Goal: Task Accomplishment & Management: Manage account settings

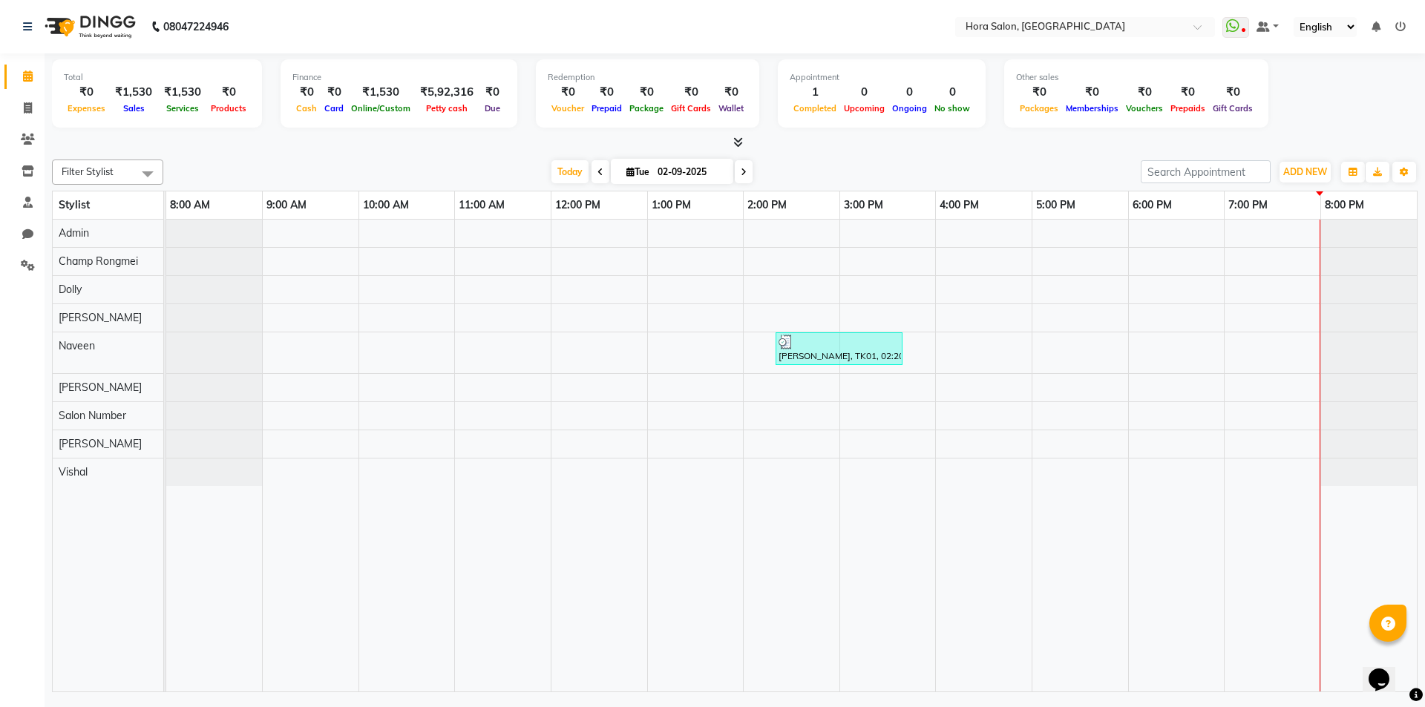
click at [1239, 384] on div "[PERSON_NAME], TK01, 02:20 PM-03:40 PM, HAIR CUT MEN - Top stylist,[PERSON_NAME…" at bounding box center [791, 456] width 1250 height 472
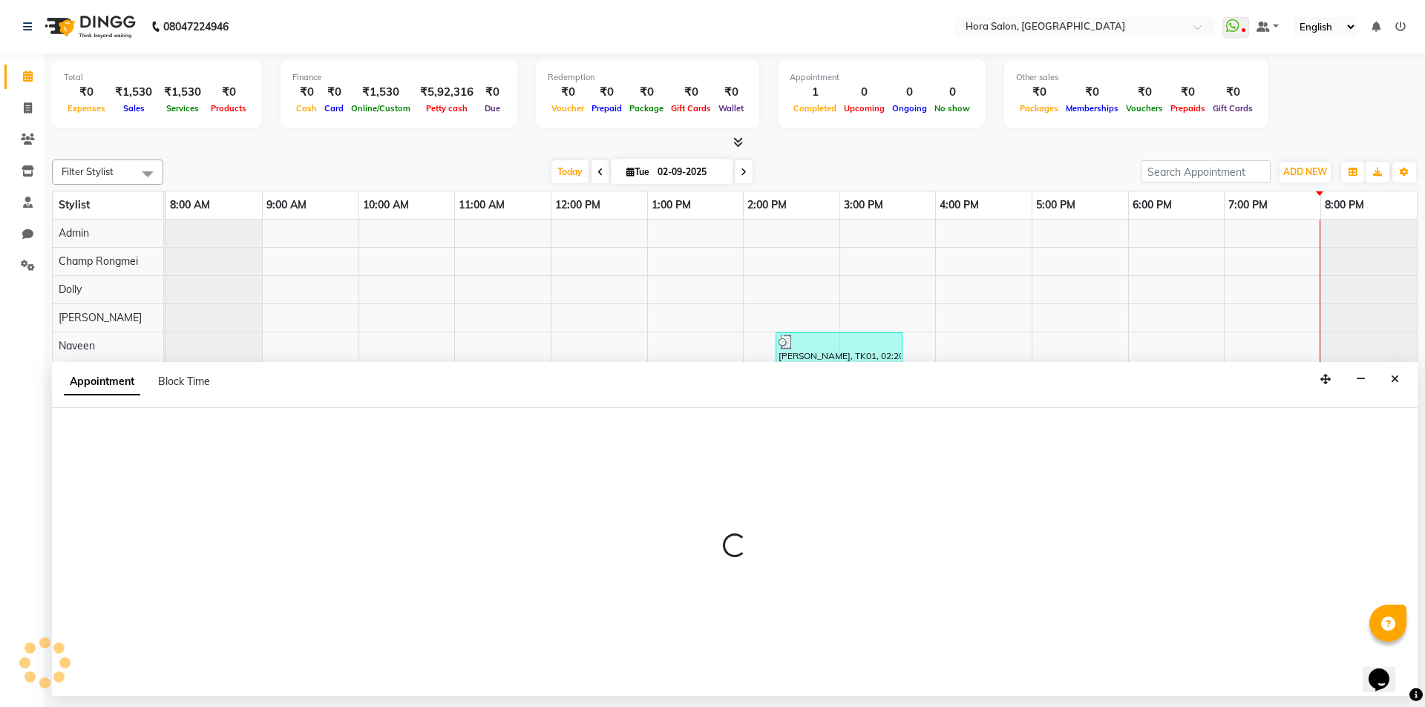
select select "76432"
select select "tentative"
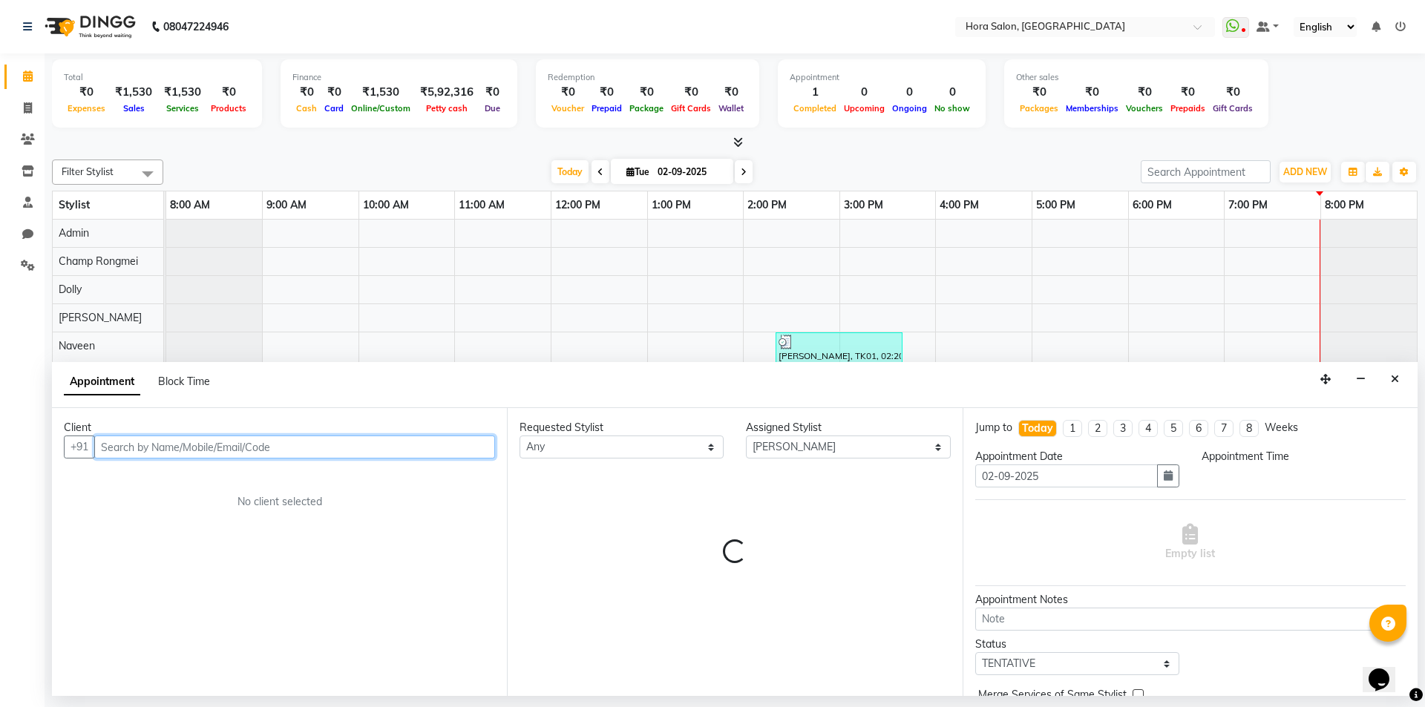
select select "1140"
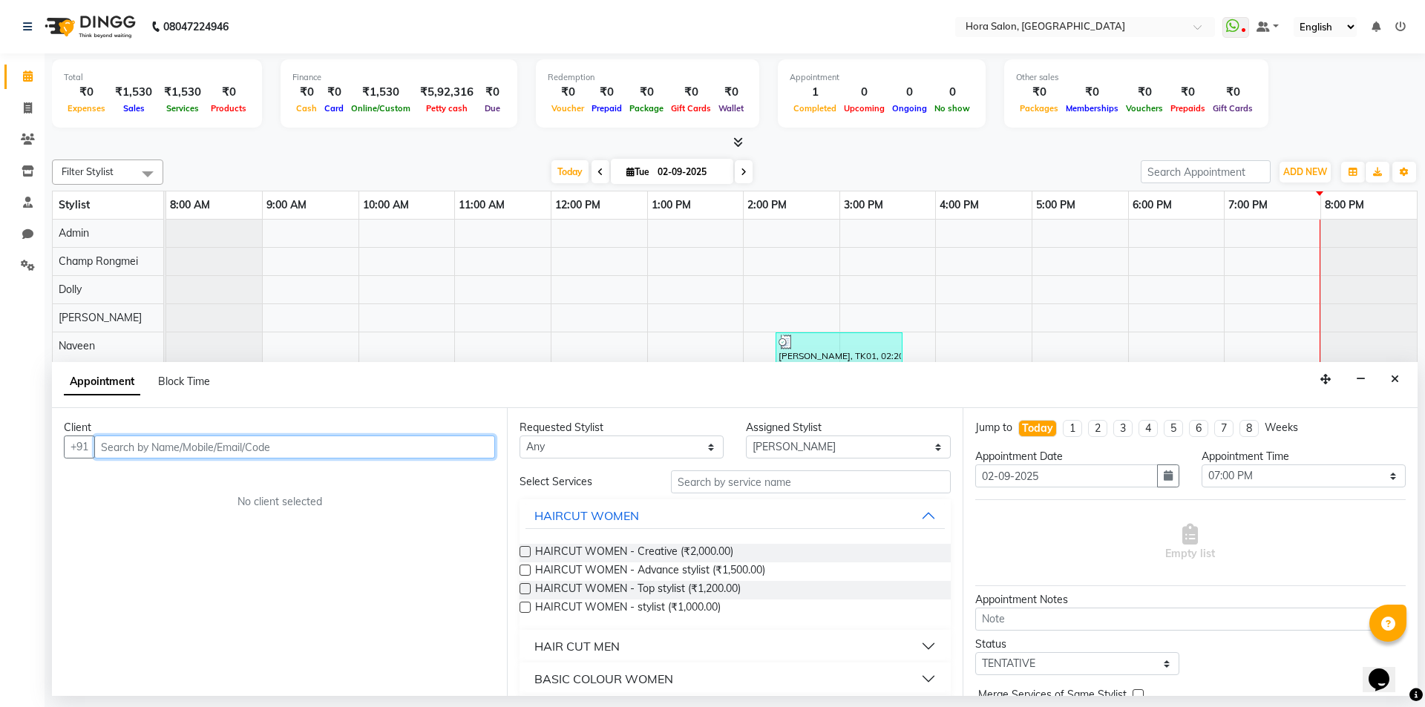
click at [384, 447] on input "text" at bounding box center [294, 447] width 401 height 23
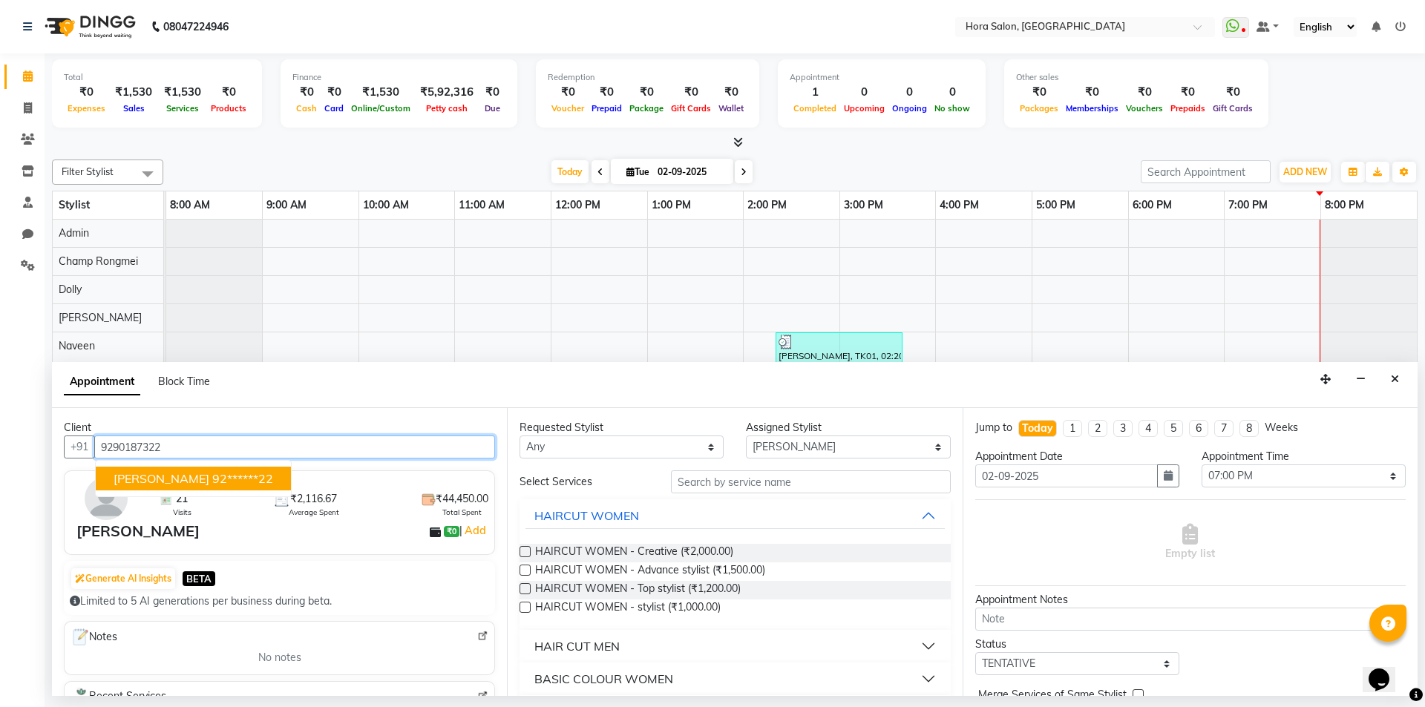
click at [157, 480] on span "[PERSON_NAME]" at bounding box center [162, 478] width 96 height 15
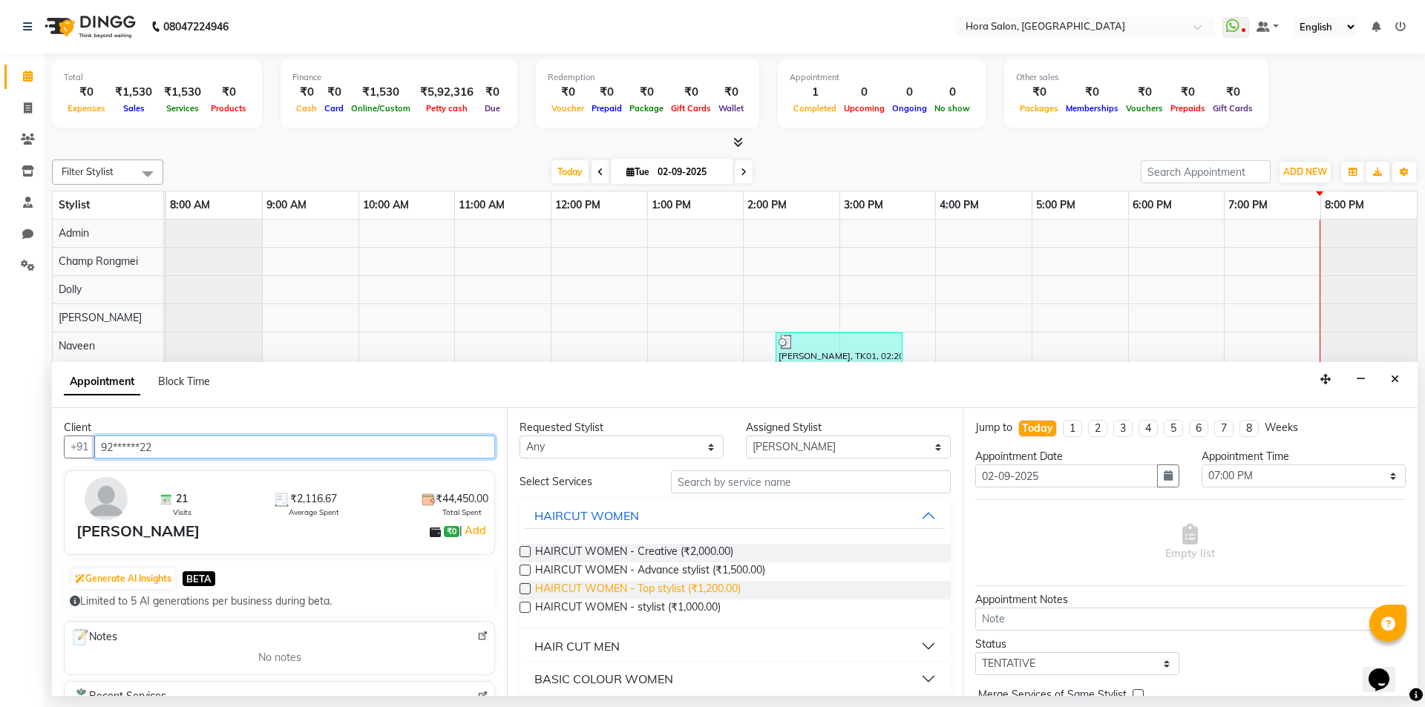
type input "92******22"
click at [710, 585] on span "HAIRCUT WOMEN - Top stylist (₹1,200.00)" at bounding box center [638, 590] width 206 height 19
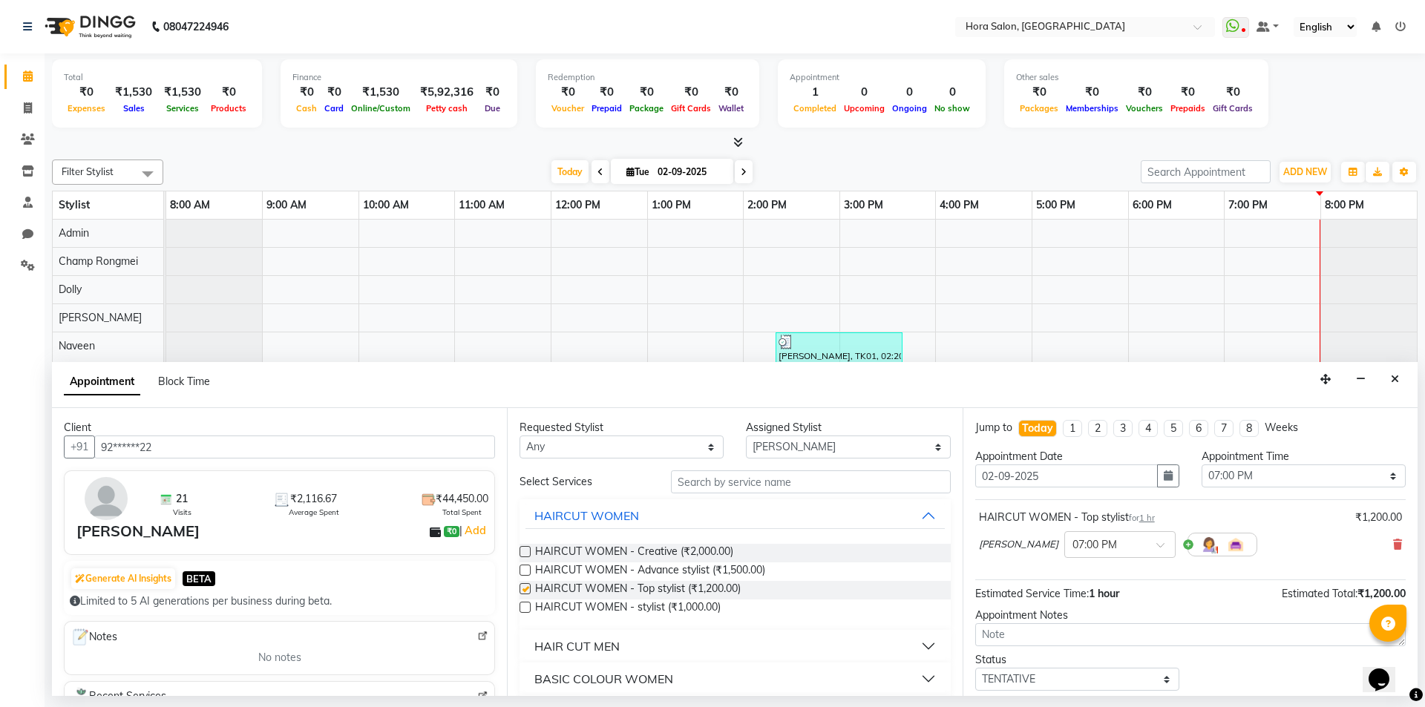
checkbox input "false"
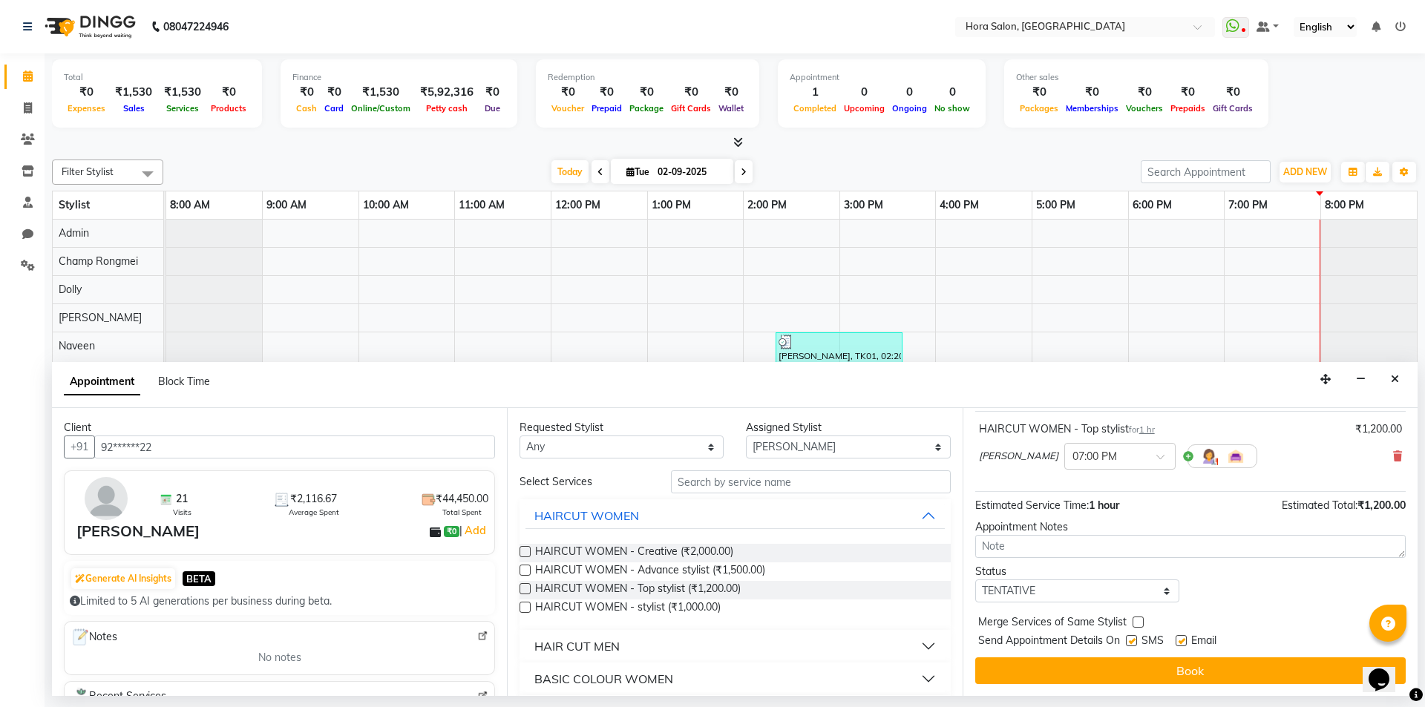
click at [1130, 646] on label at bounding box center [1131, 640] width 11 height 11
click at [1130, 646] on input "checkbox" at bounding box center [1131, 642] width 10 height 10
checkbox input "false"
click at [1182, 642] on label at bounding box center [1180, 640] width 11 height 11
click at [1182, 642] on input "checkbox" at bounding box center [1180, 642] width 10 height 10
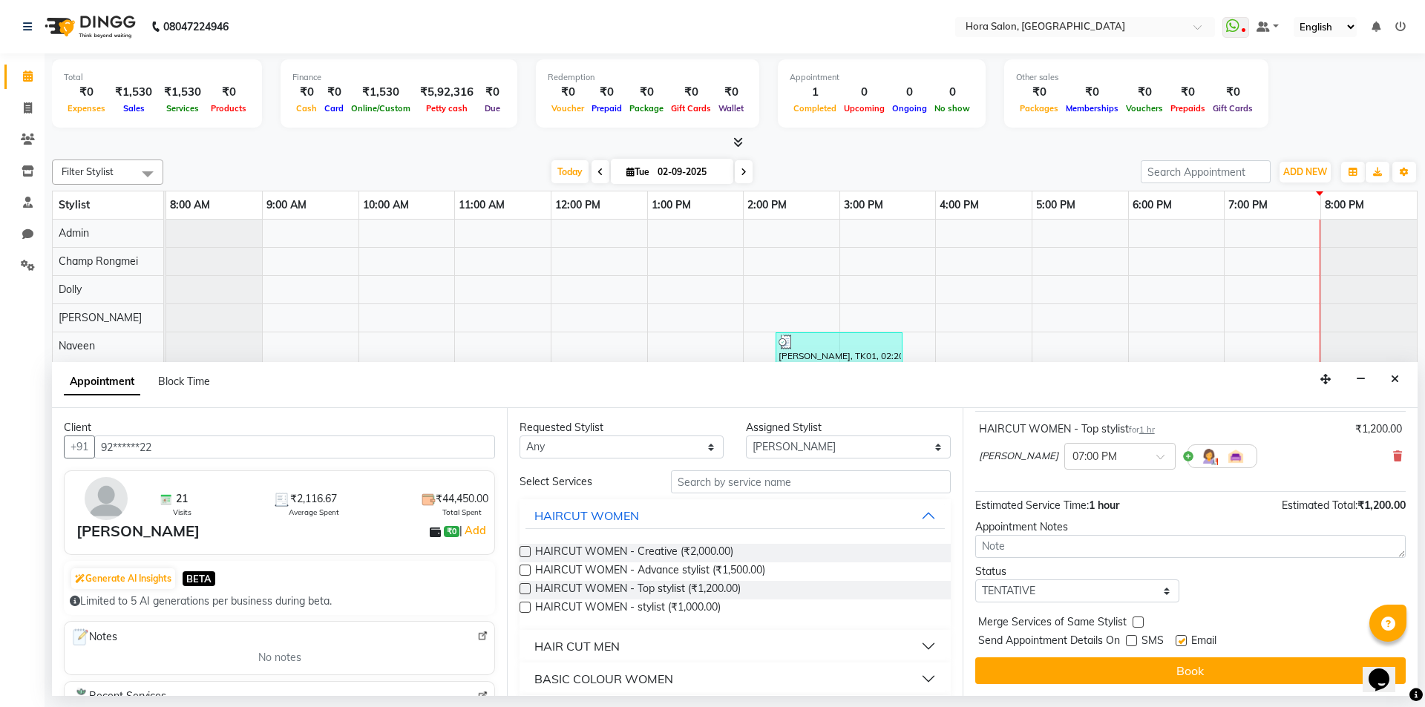
checkbox input "false"
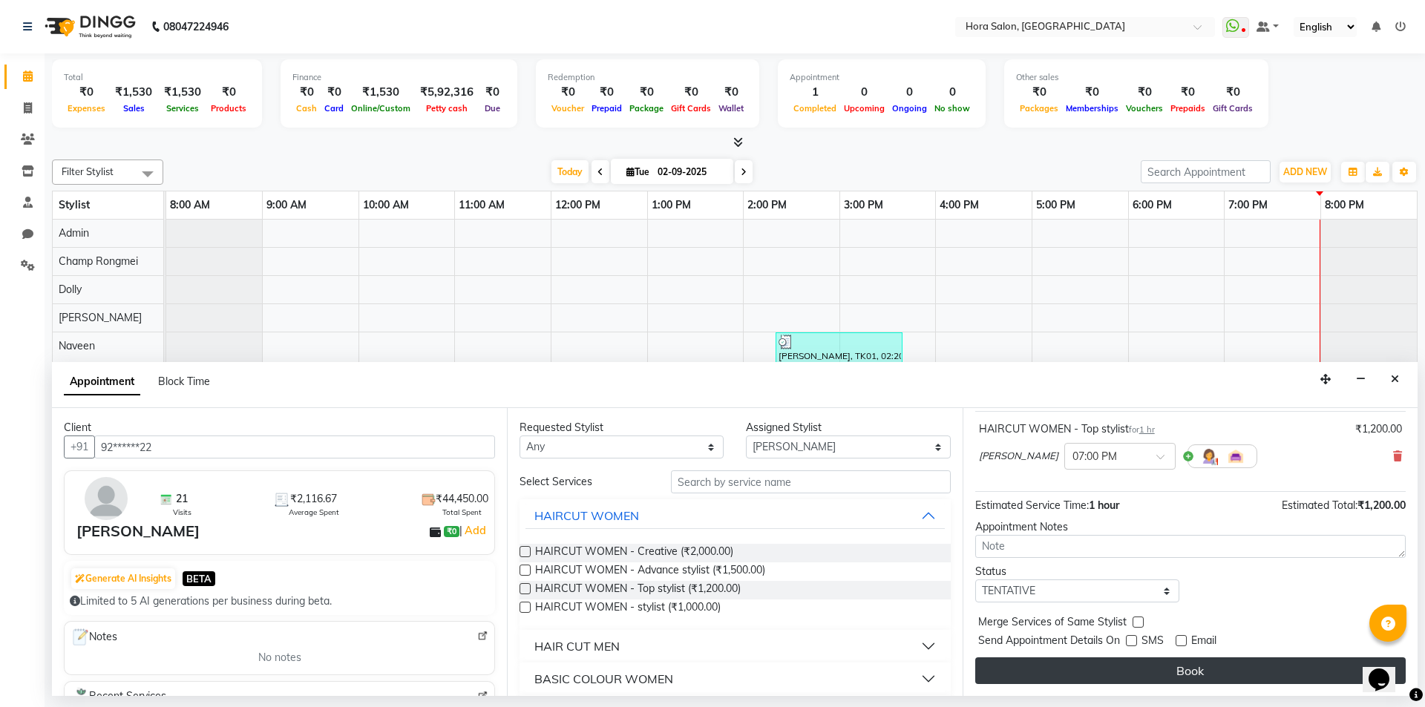
click at [1183, 670] on button "Book" at bounding box center [1190, 670] width 430 height 27
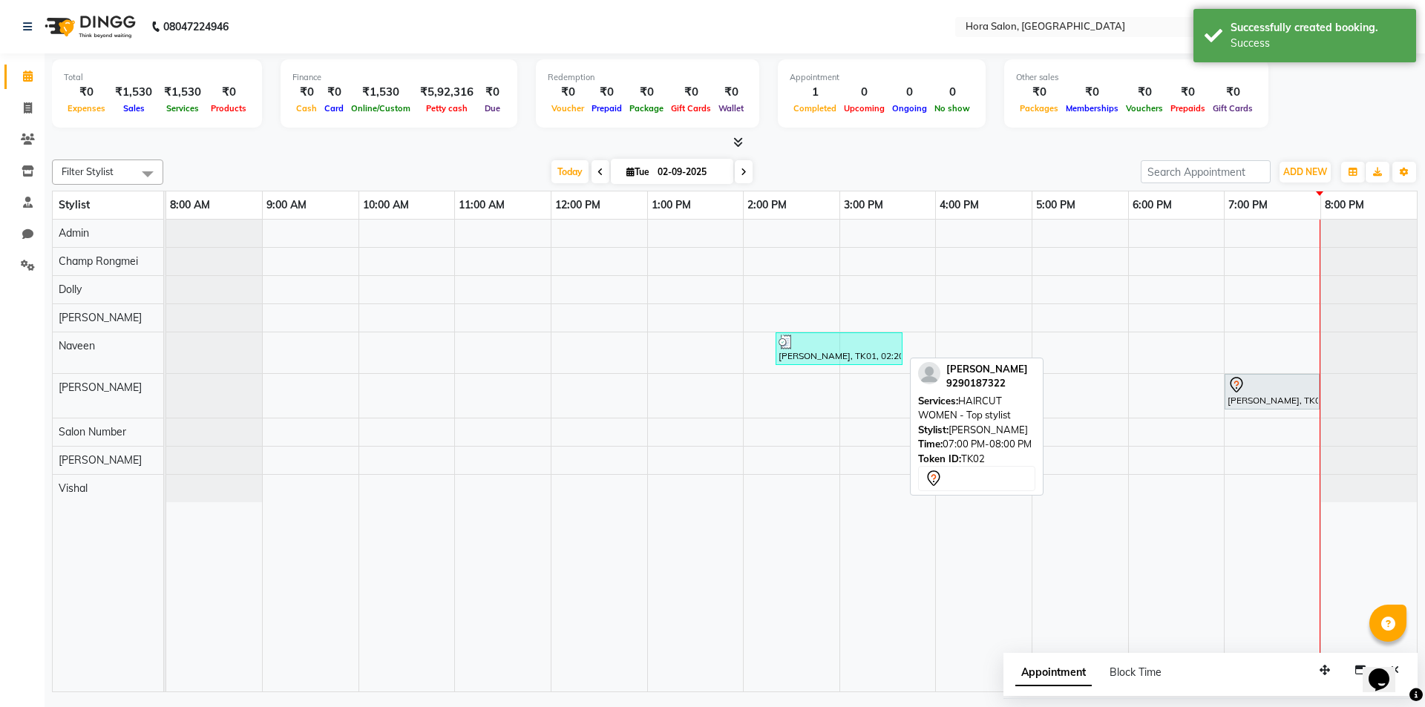
click at [1246, 393] on div at bounding box center [1271, 385] width 89 height 18
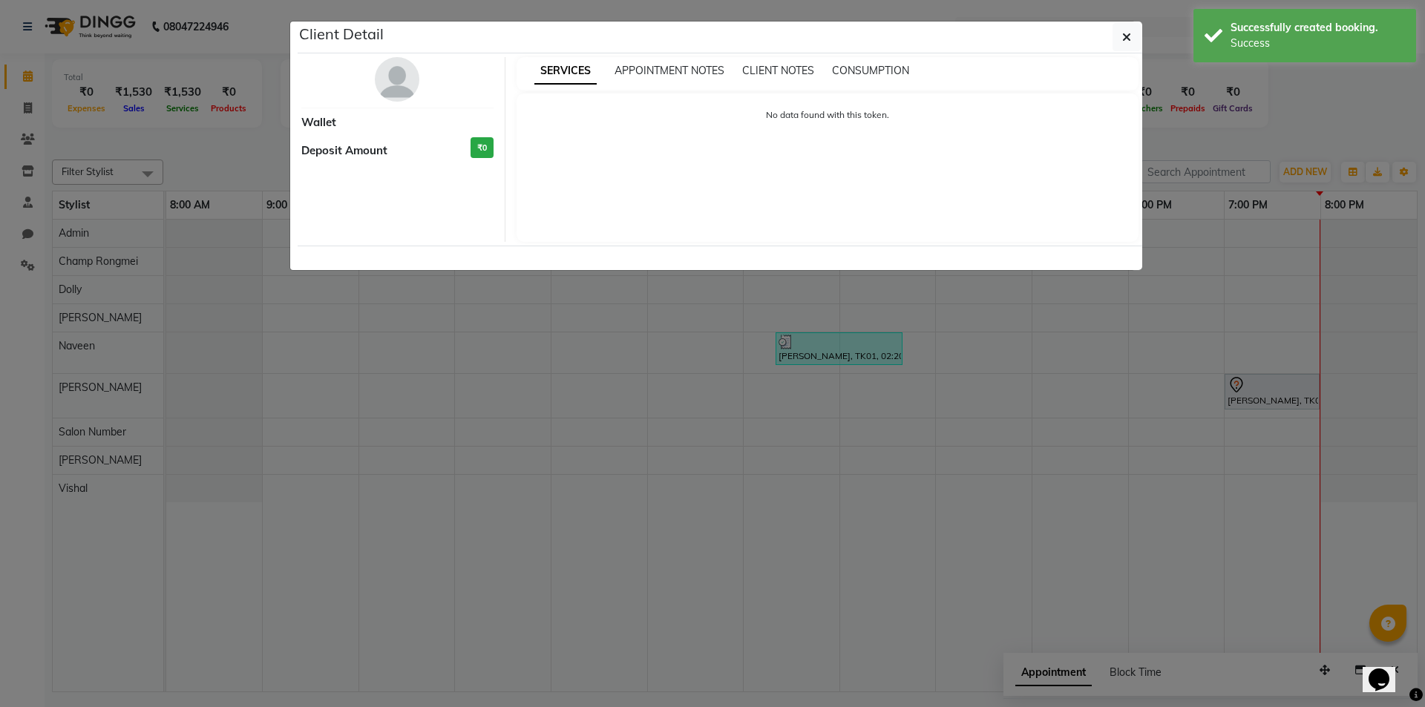
select select "7"
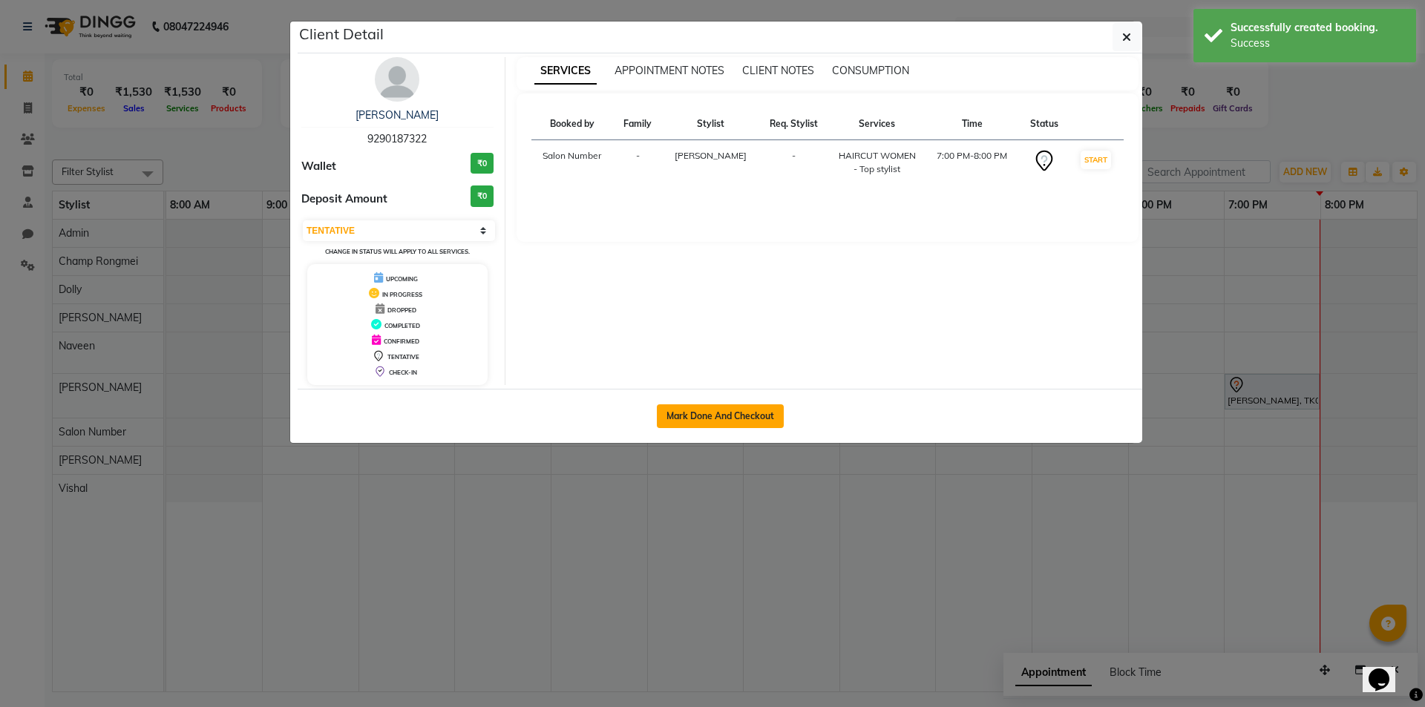
click at [747, 420] on button "Mark Done And Checkout" at bounding box center [720, 416] width 127 height 24
select select "service"
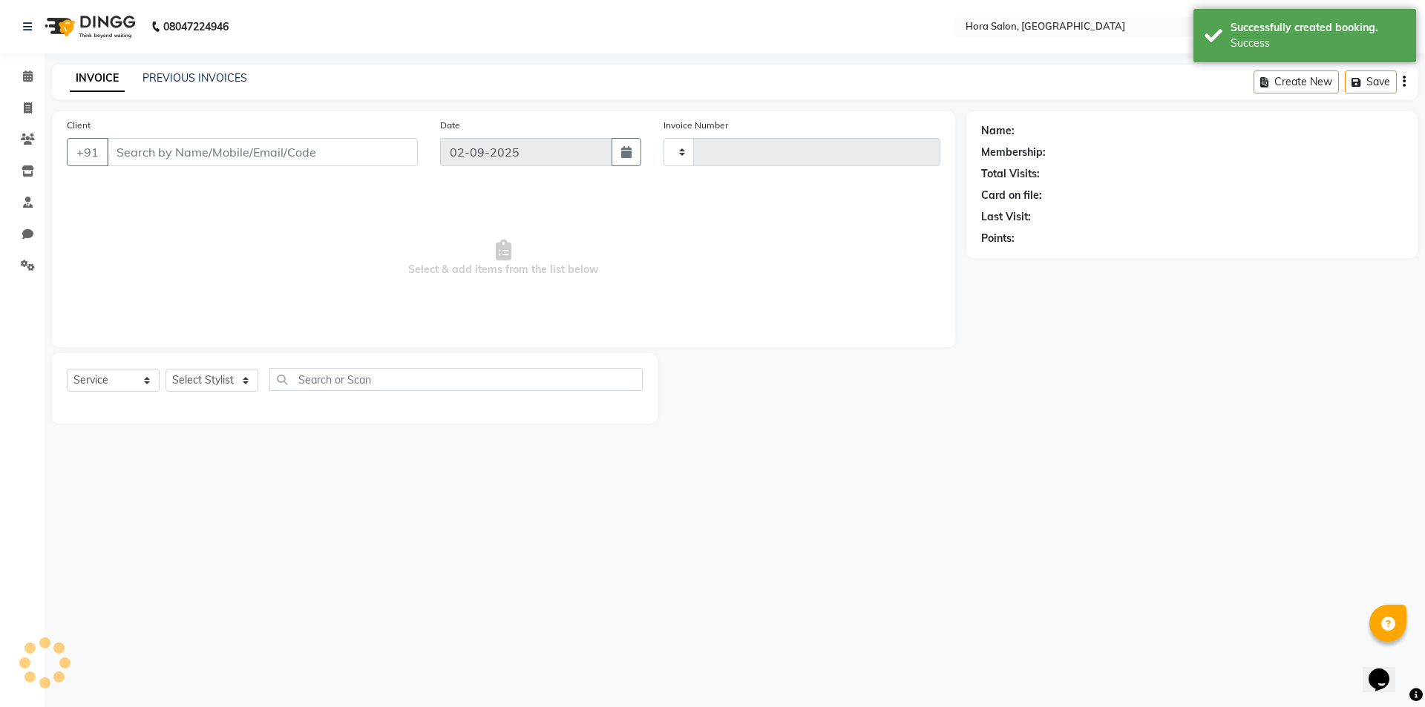
select select "3"
type input "0746"
select select "8101"
type input "92******22"
select select "76432"
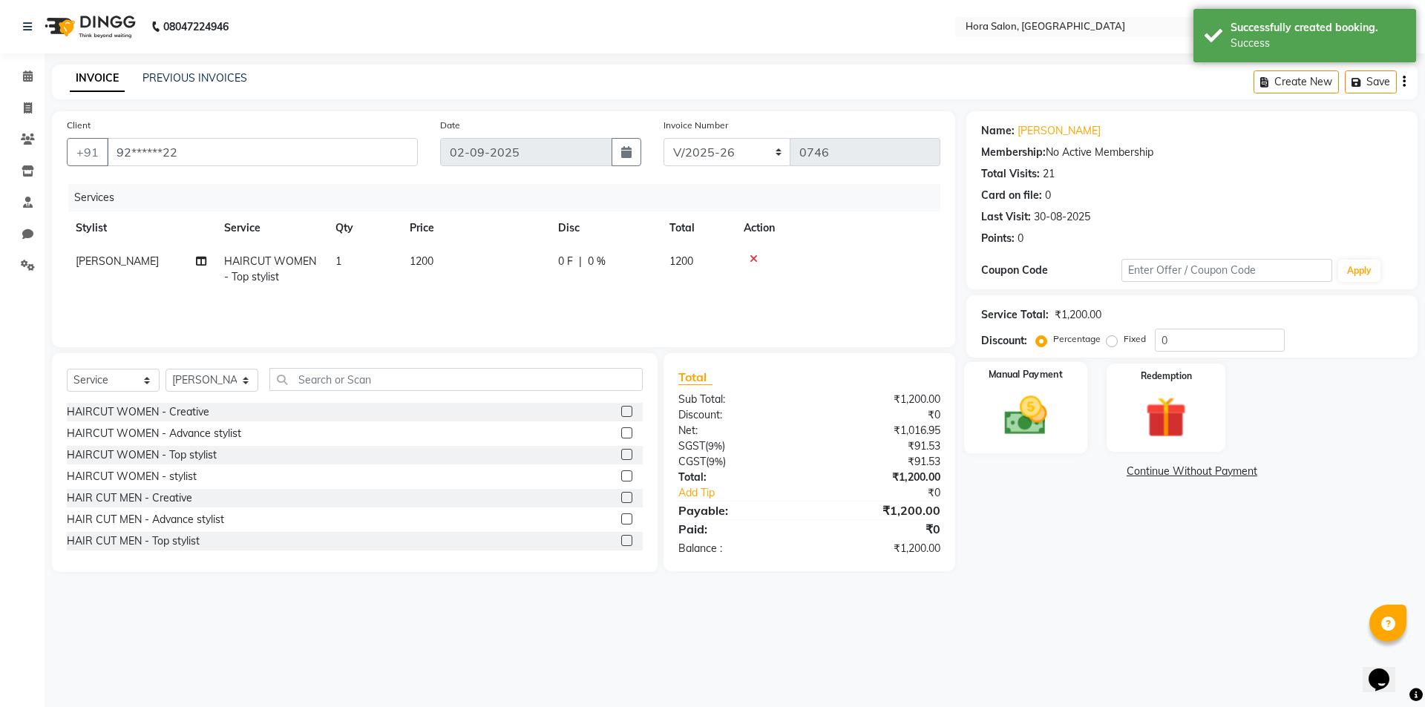
click at [1026, 416] on img at bounding box center [1025, 415] width 69 height 49
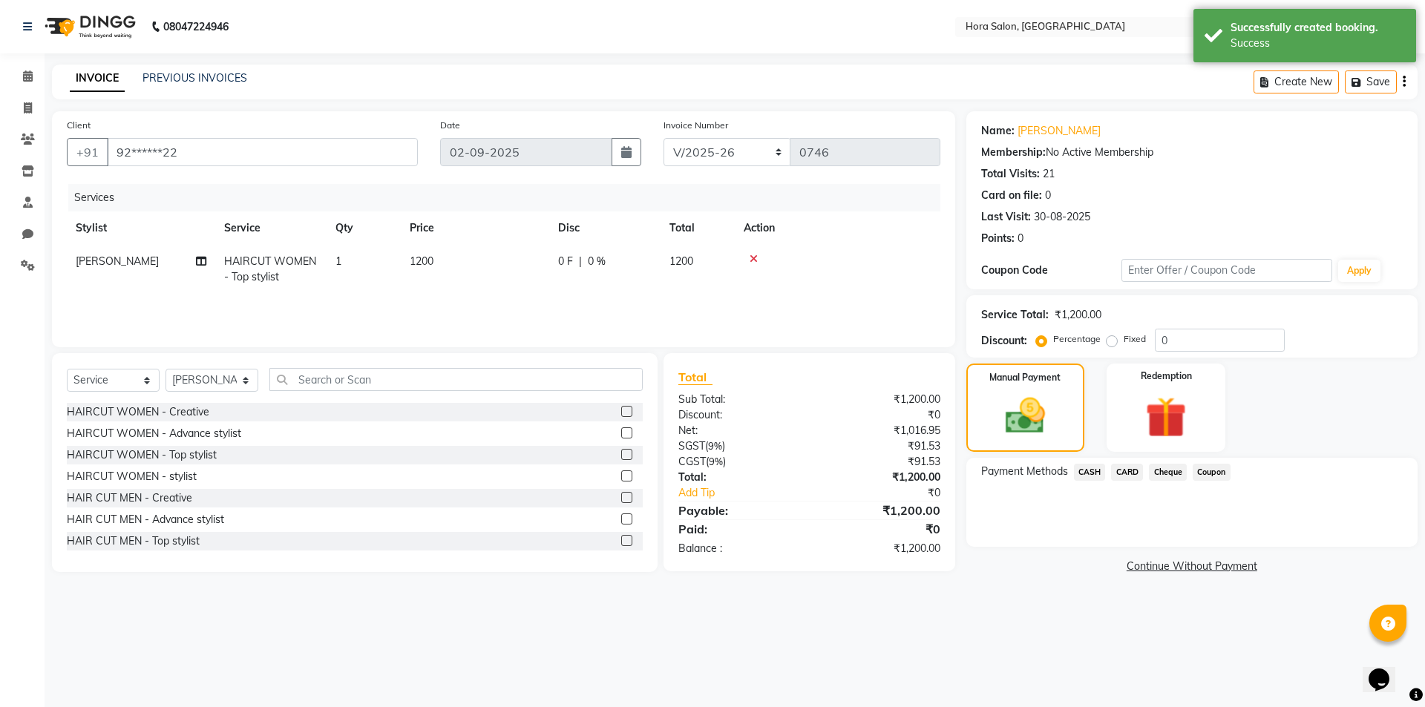
click at [1161, 475] on span "Cheque" at bounding box center [1168, 472] width 38 height 17
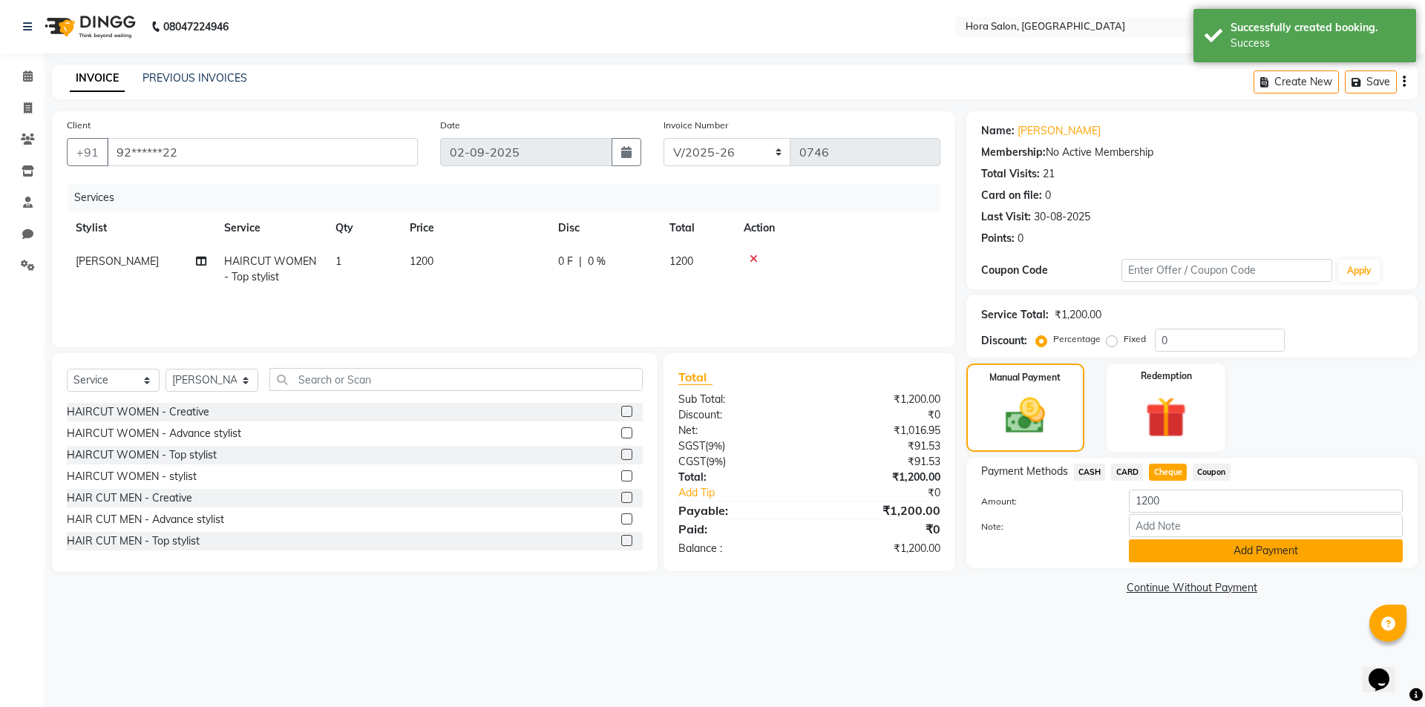
click at [1212, 551] on button "Add Payment" at bounding box center [1266, 550] width 274 height 23
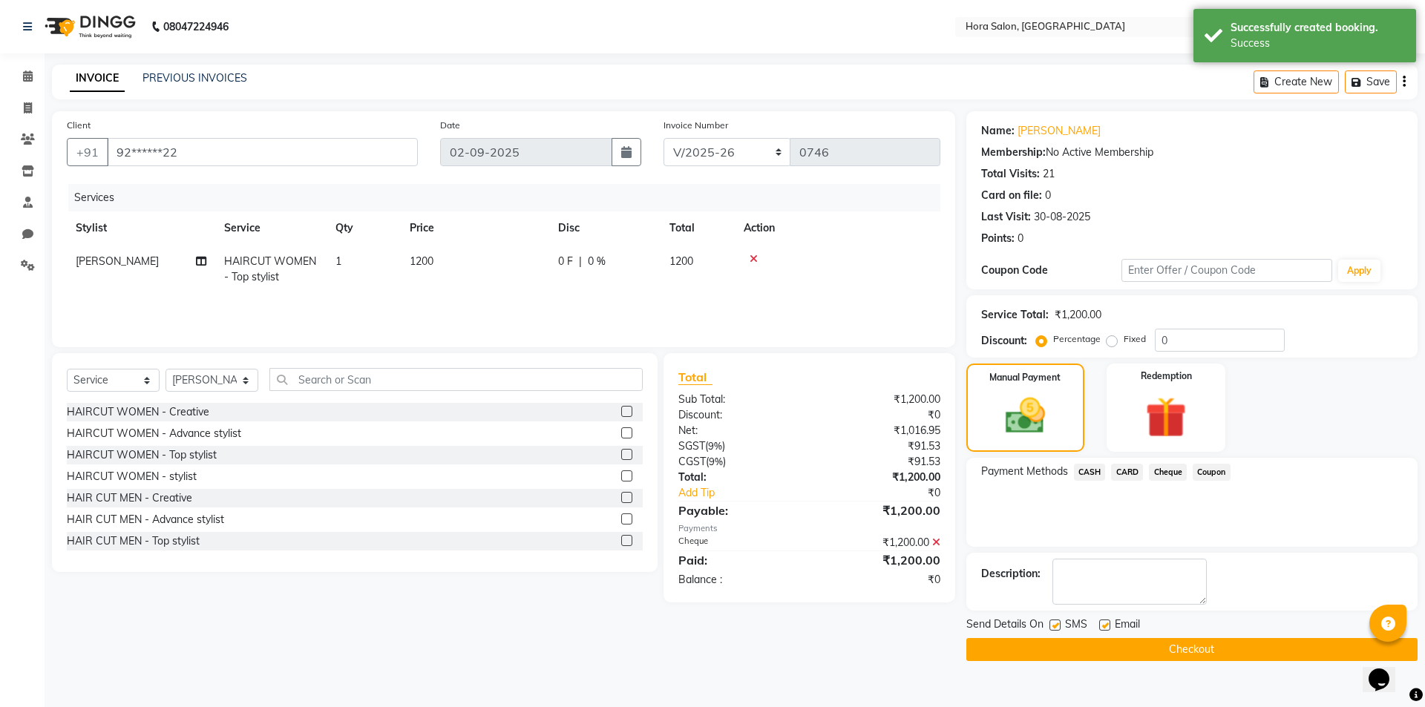
click at [1102, 632] on div at bounding box center [1104, 628] width 10 height 16
click at [1100, 626] on label at bounding box center [1104, 625] width 11 height 11
click at [1100, 626] on input "checkbox" at bounding box center [1104, 626] width 10 height 10
checkbox input "false"
click at [1051, 624] on label at bounding box center [1054, 625] width 11 height 11
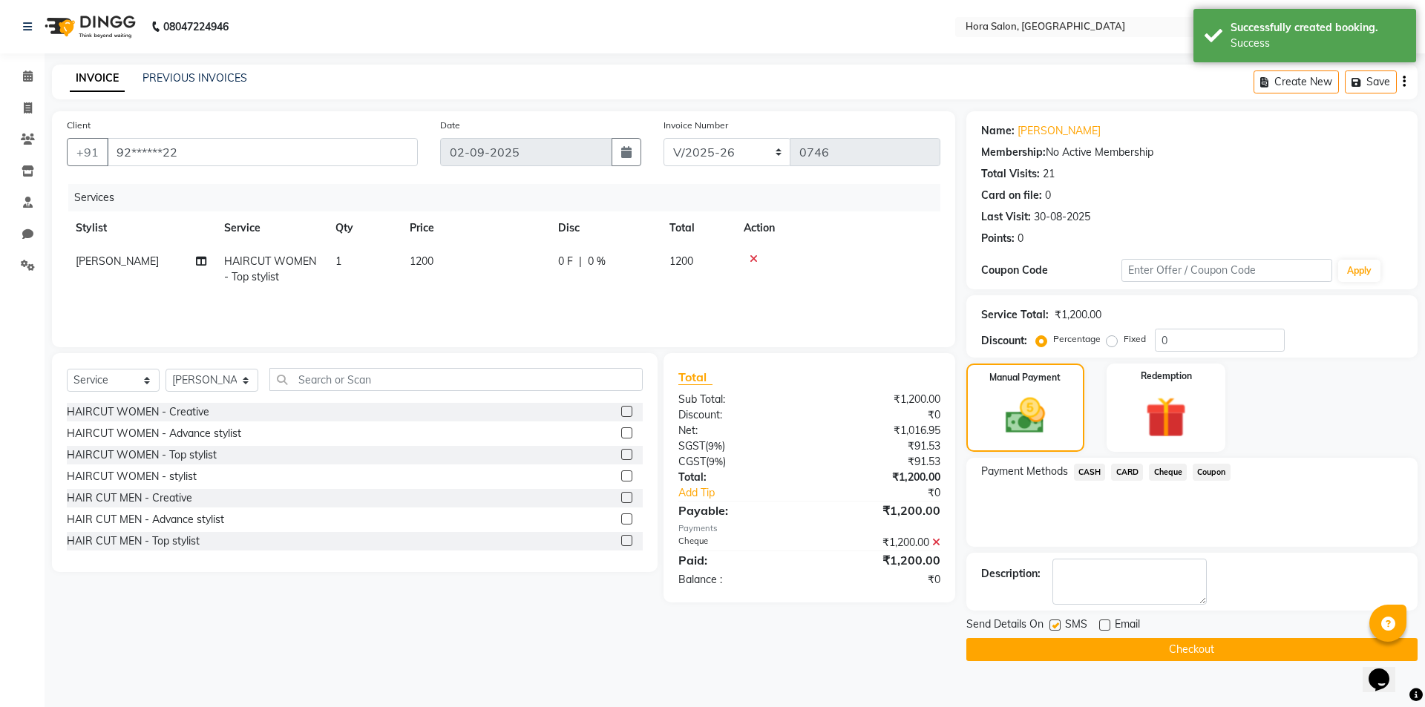
click at [1051, 624] on input "checkbox" at bounding box center [1054, 626] width 10 height 10
checkbox input "false"
click at [1098, 642] on button "Checkout" at bounding box center [1191, 649] width 451 height 23
